Goal: Task Accomplishment & Management: Manage account settings

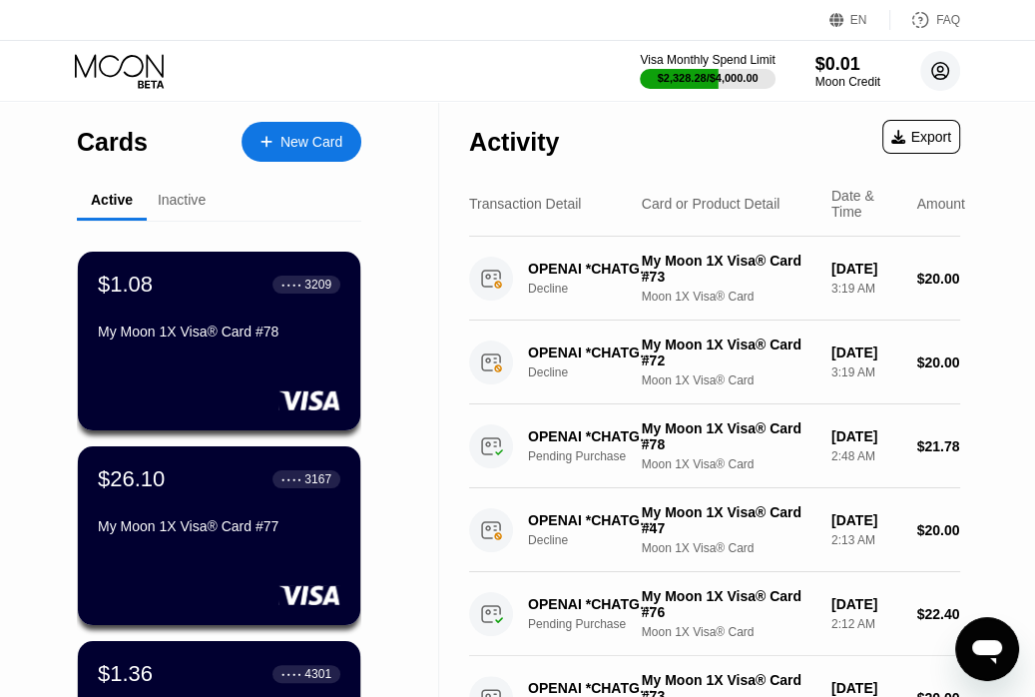
click at [937, 78] on icon at bounding box center [940, 71] width 17 height 17
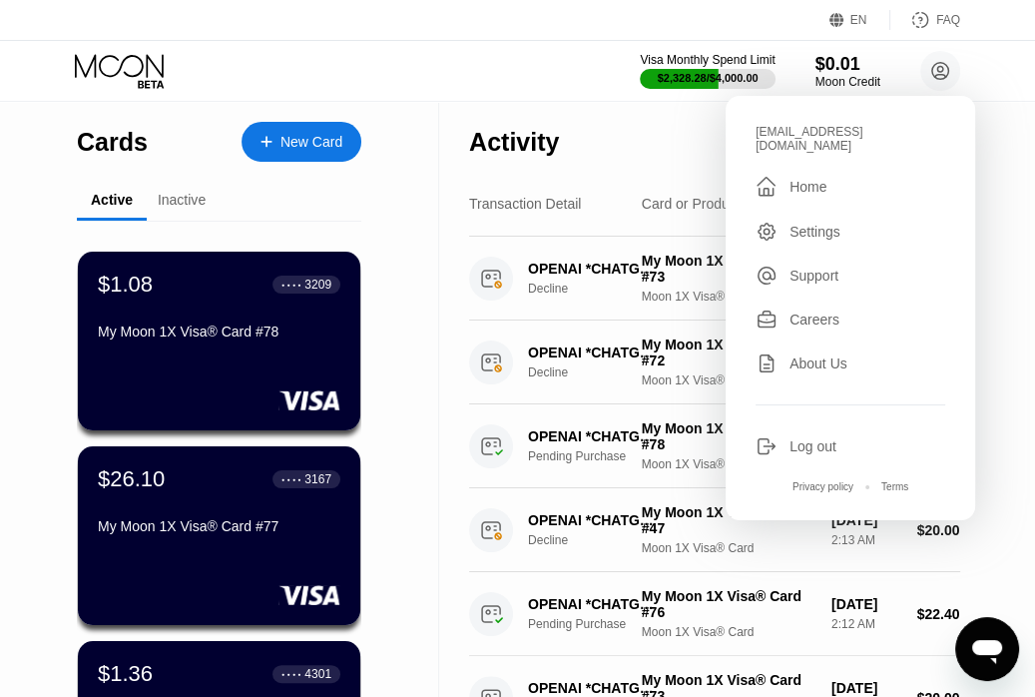
click at [797, 442] on div "Log out" at bounding box center [851, 446] width 190 height 22
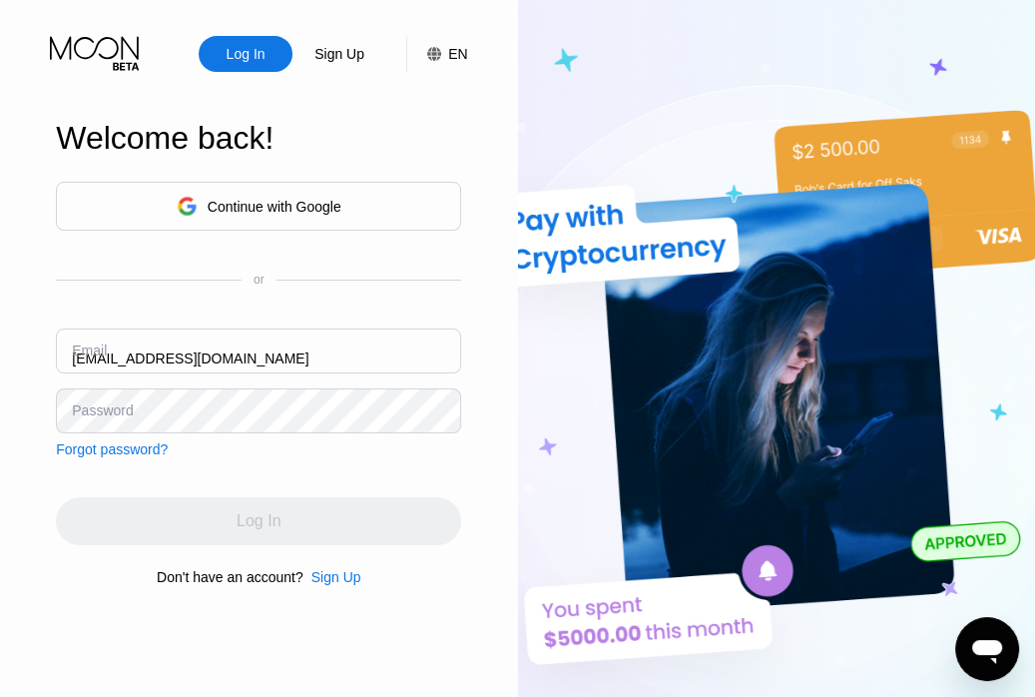
click at [229, 353] on input "monimon670@gmail.com" at bounding box center [258, 350] width 405 height 45
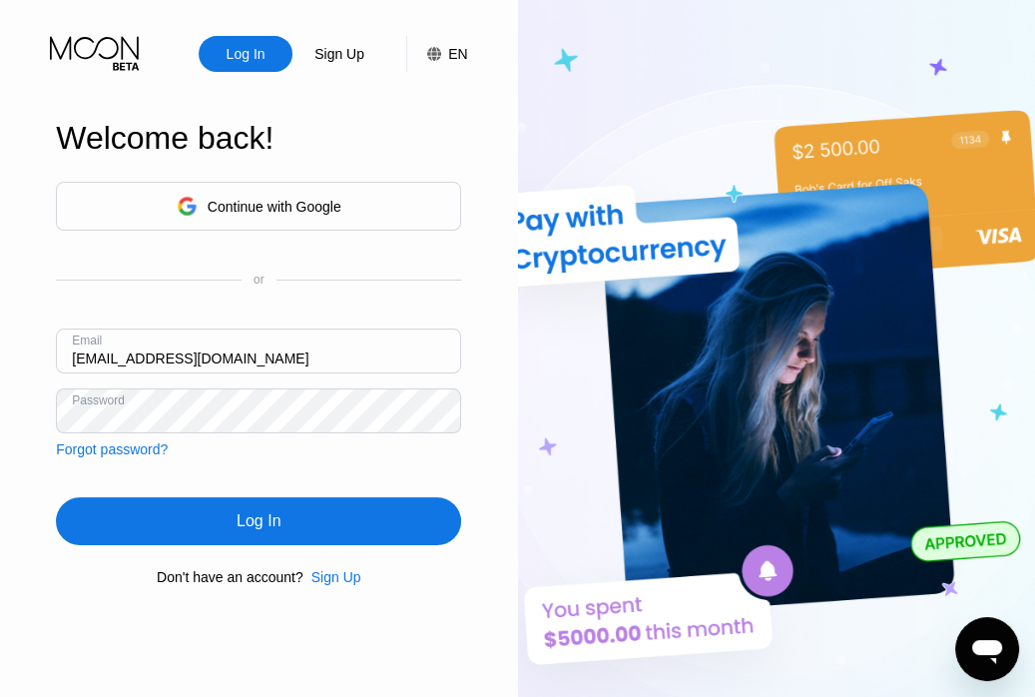
click at [229, 353] on input "monimon670@gmail.com" at bounding box center [258, 350] width 405 height 45
paste input "V-12.05@inbox.lv"
click at [188, 361] on input "V-12.05@inbox.lv" at bounding box center [258, 350] width 405 height 45
type input "V-12.05@inbox.lv"
click at [167, 354] on input "V-12.05@inbox.lv" at bounding box center [258, 350] width 405 height 45
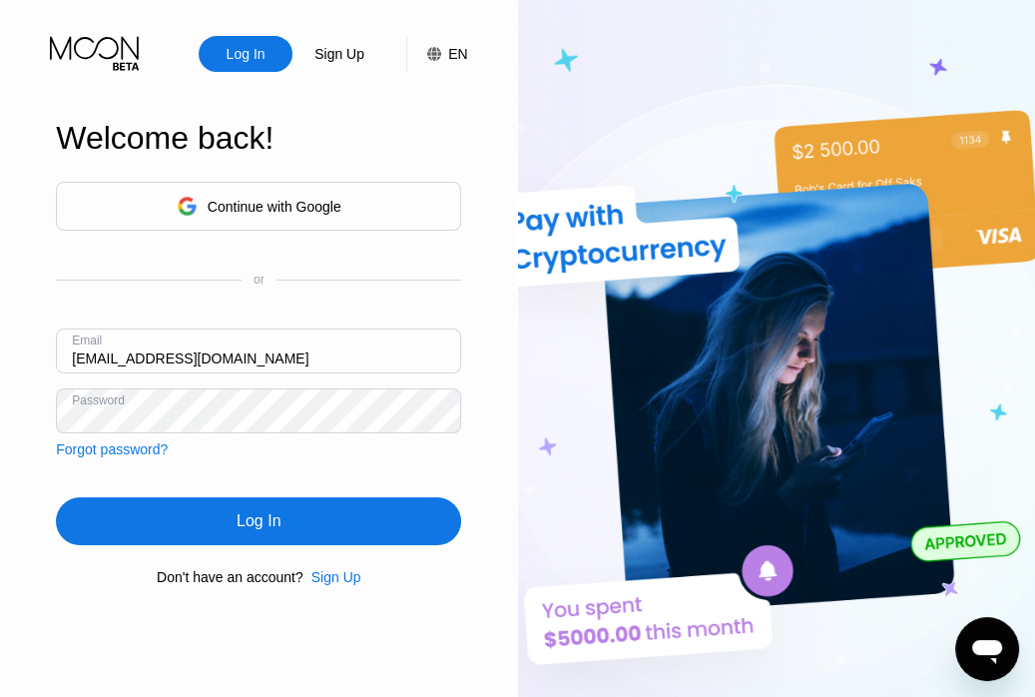
click at [167, 354] on input "V-12.05@inbox.lv" at bounding box center [258, 350] width 405 height 45
click at [236, 512] on div "Log In" at bounding box center [258, 521] width 405 height 48
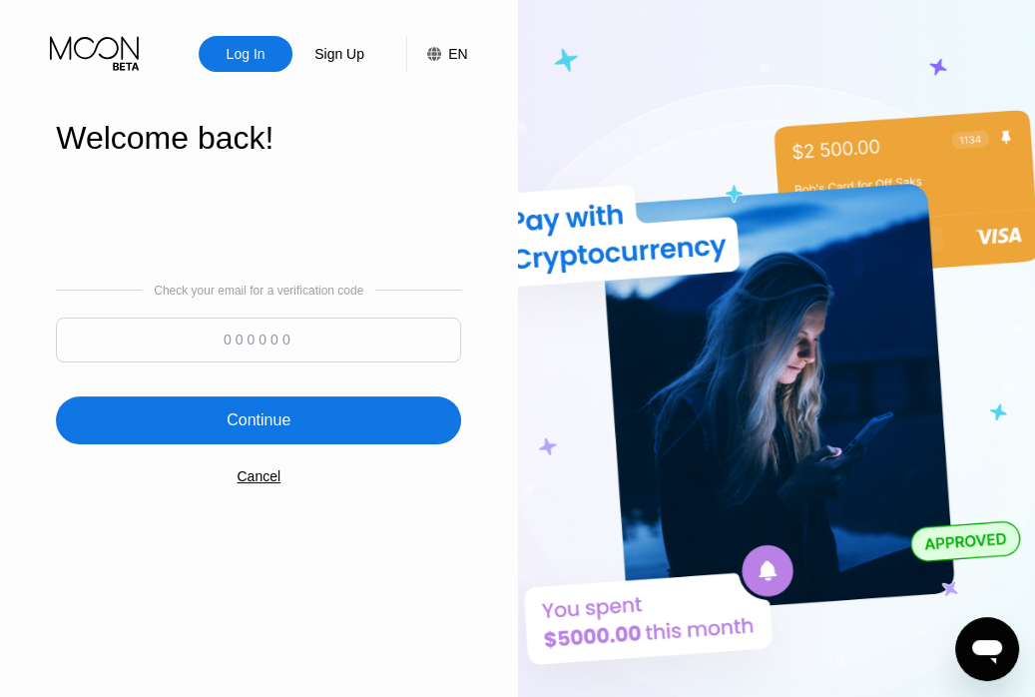
click at [260, 332] on input at bounding box center [258, 339] width 405 height 45
paste input "652150"
type input "652150"
click at [238, 415] on div "Continue" at bounding box center [259, 420] width 64 height 20
